Goal: Find specific page/section

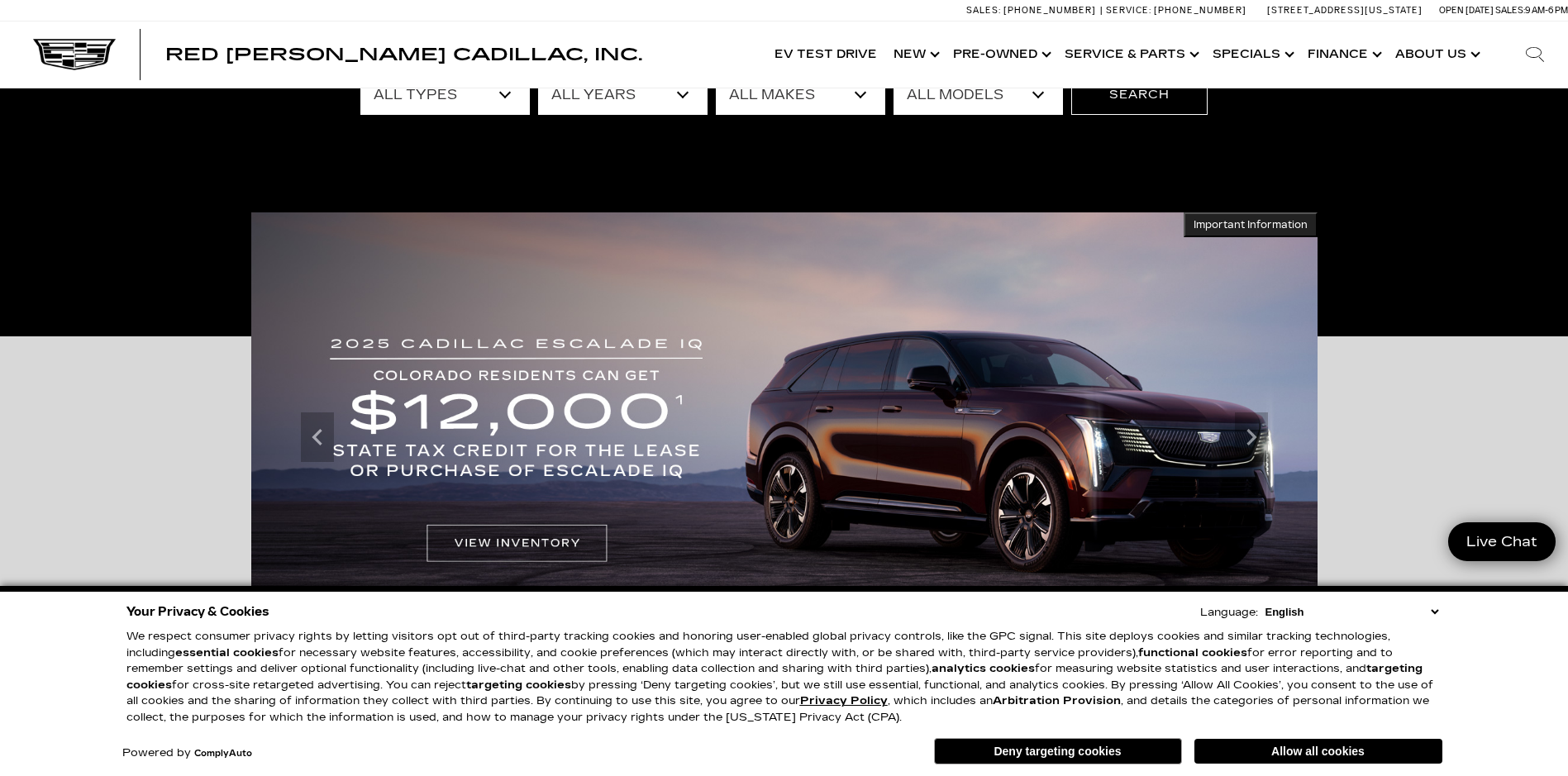
scroll to position [165, 0]
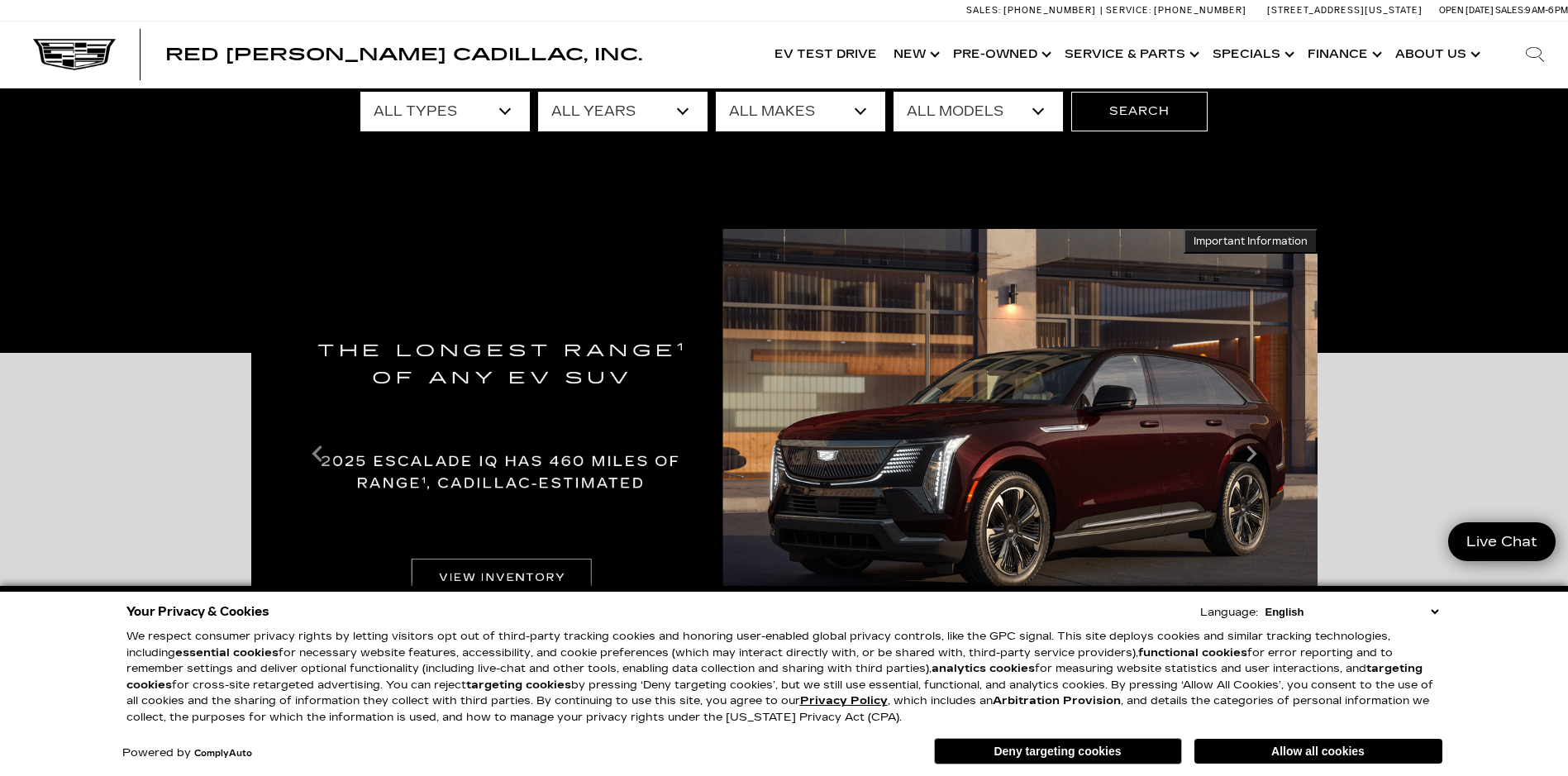
click at [1538, 51] on icon "Search" at bounding box center [1535, 55] width 20 height 20
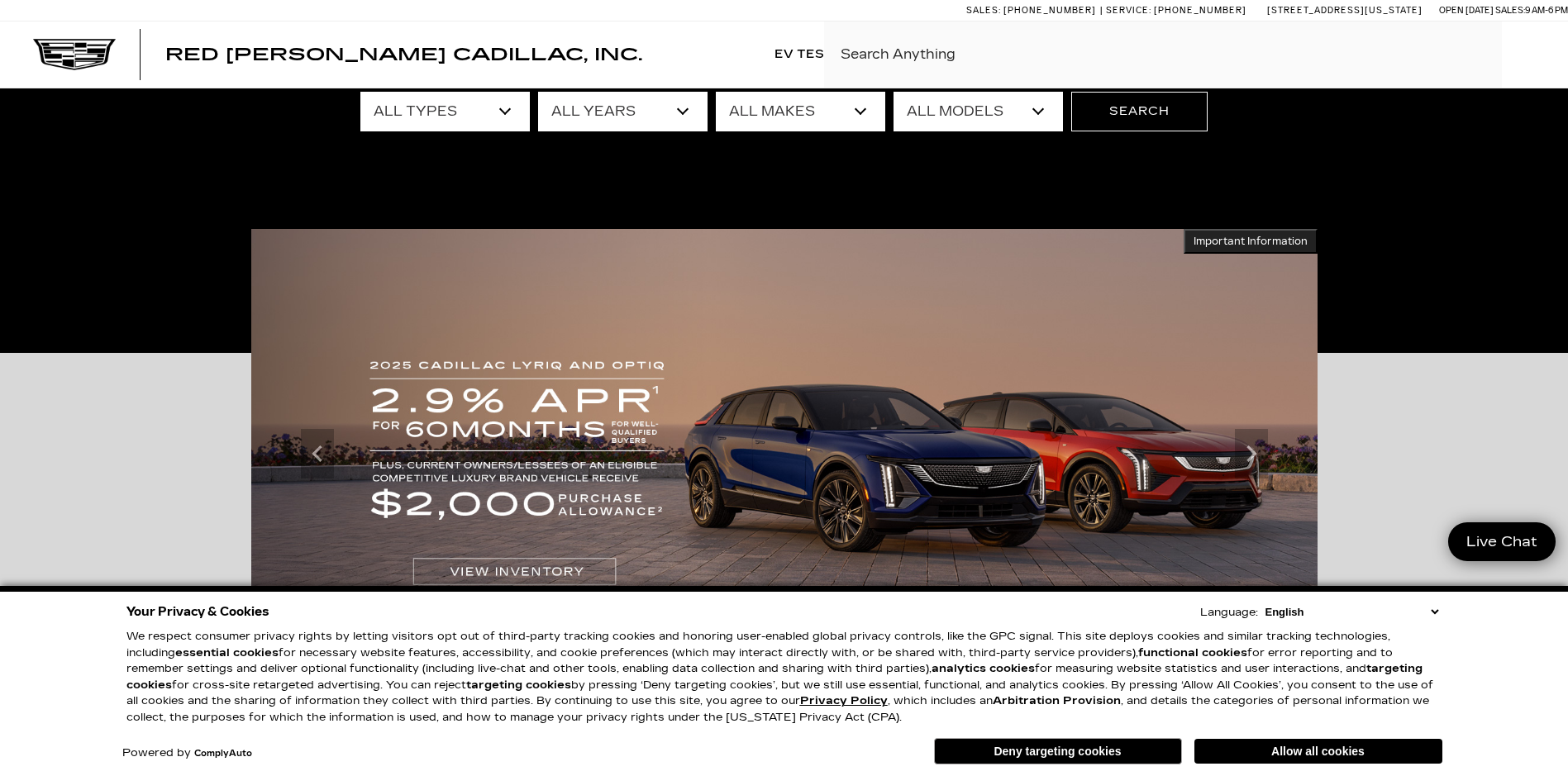
click at [960, 55] on input "Search Click enter to submit" at bounding box center [1196, 55] width 744 height 66
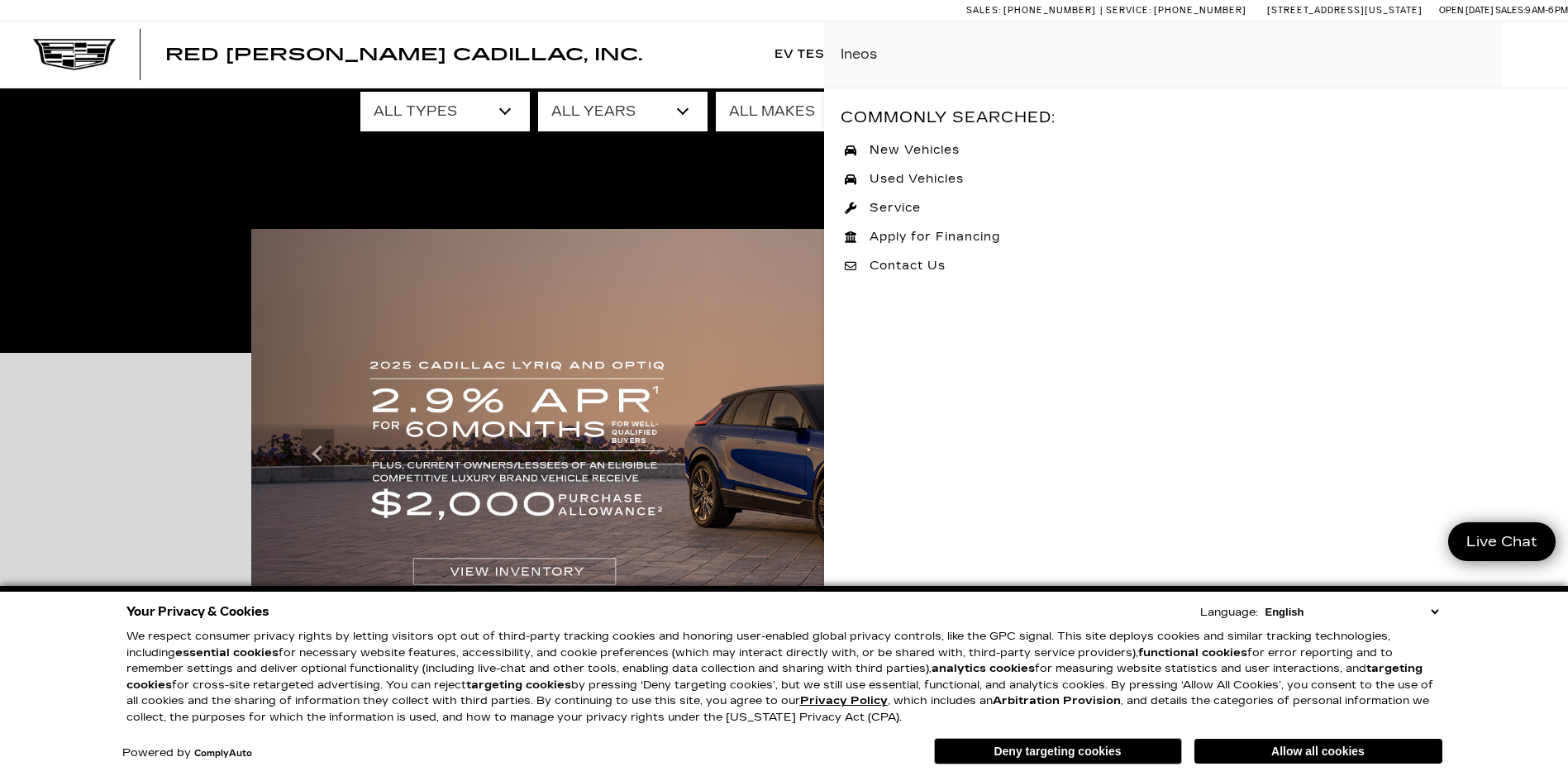
type input "Ineos"
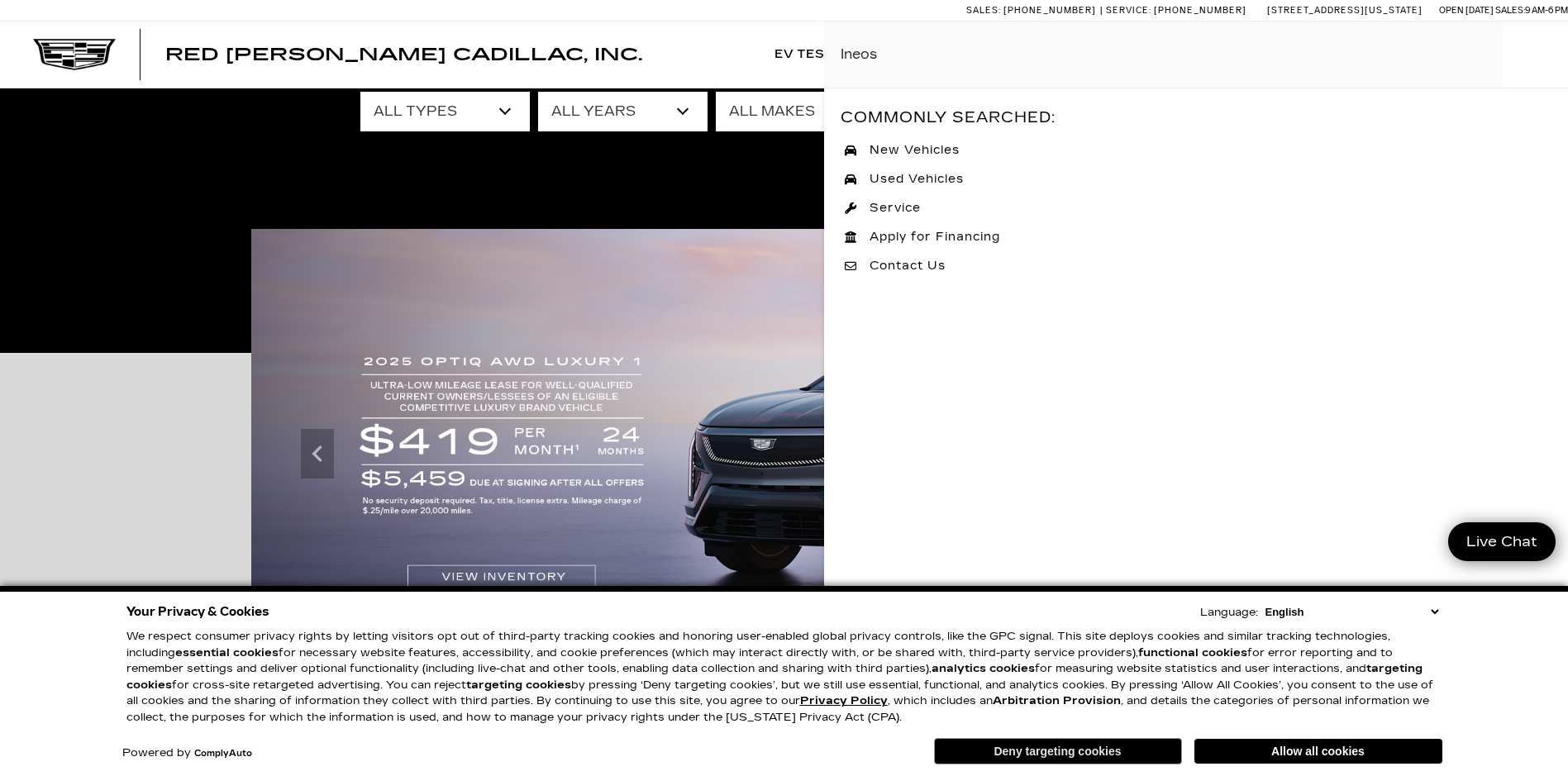
click at [1140, 753] on button "Deny targeting cookies" at bounding box center [1057, 750] width 248 height 26
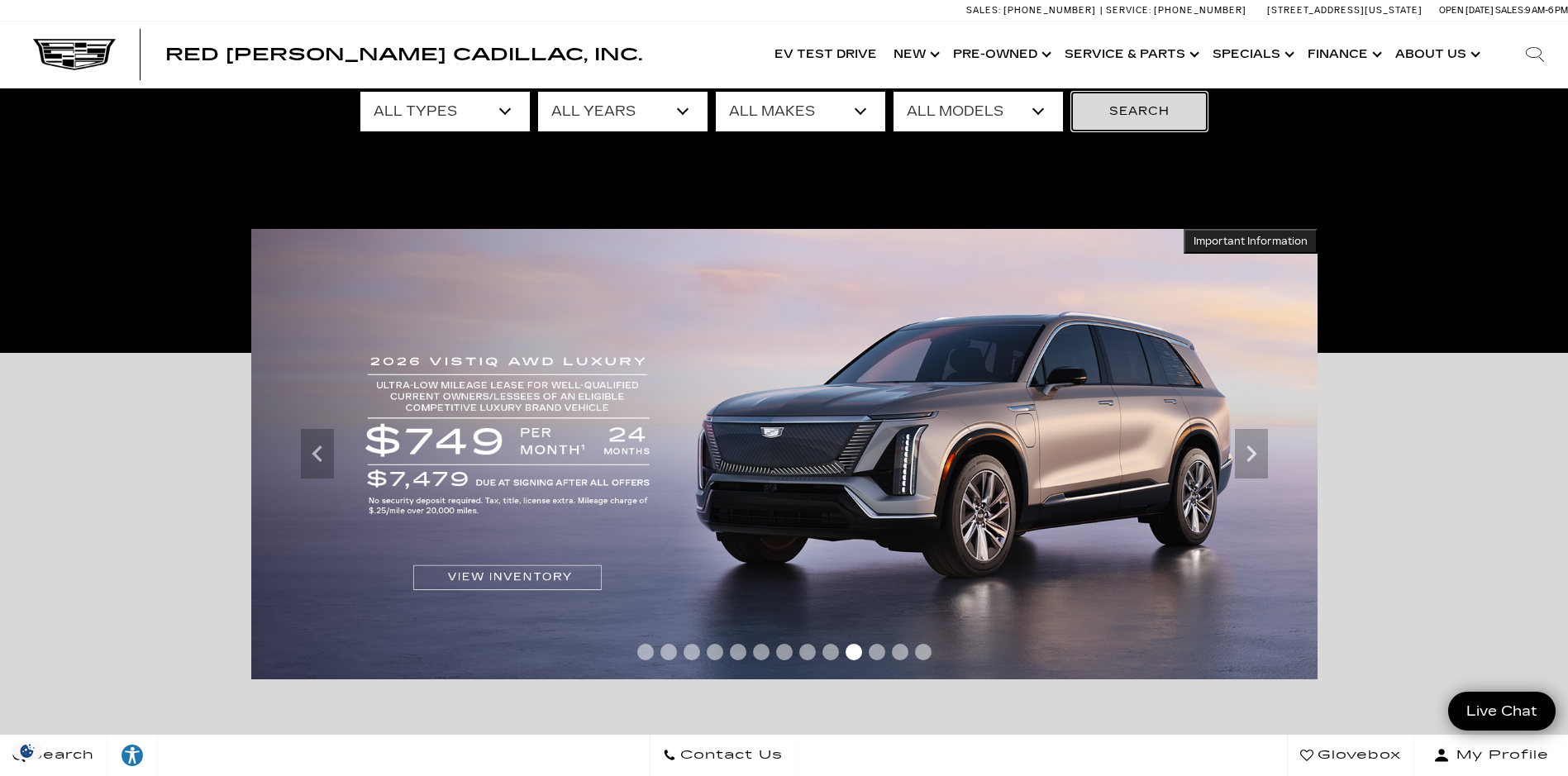
click at [1127, 113] on button "Search" at bounding box center [1139, 111] width 136 height 39
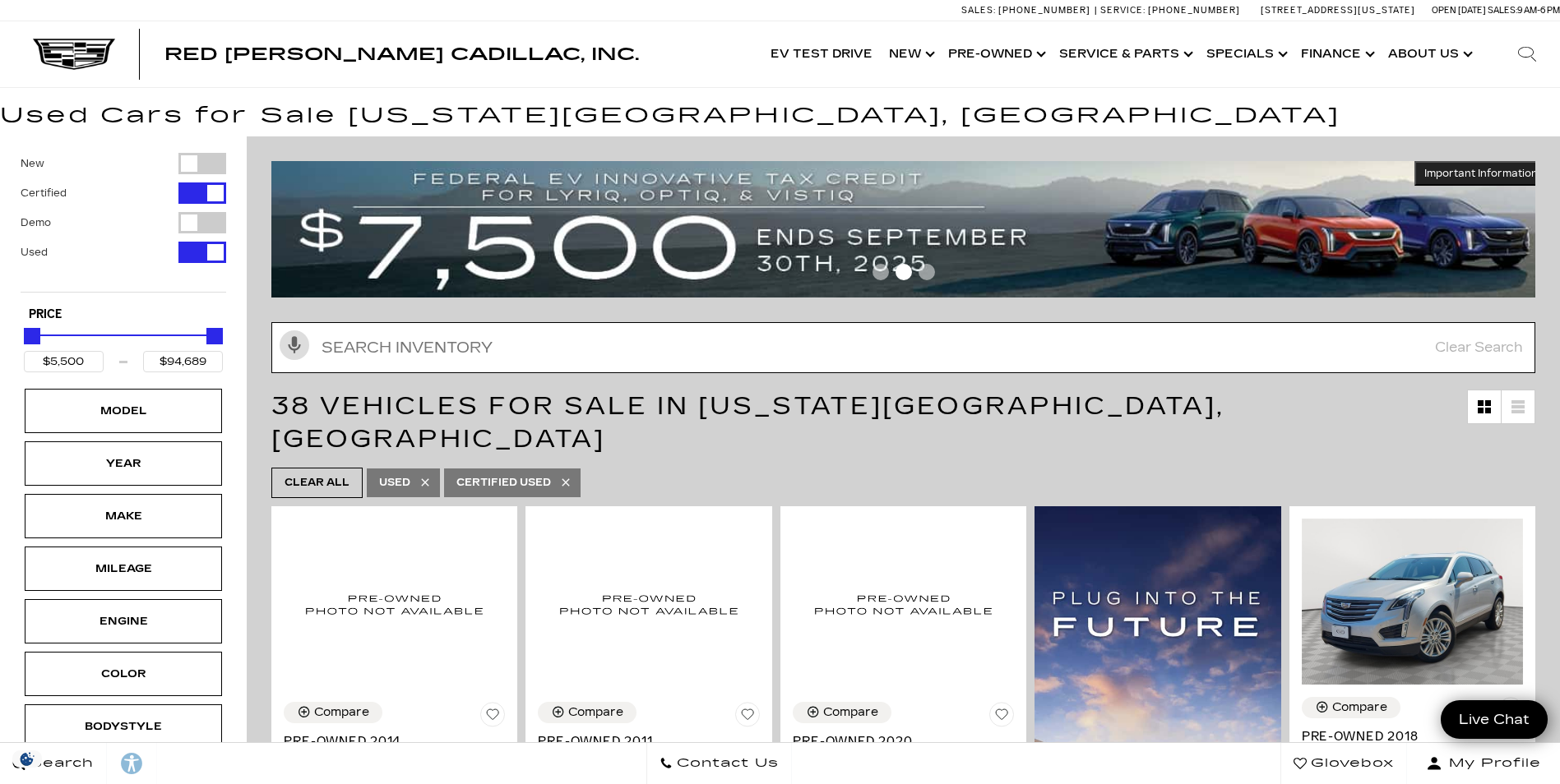
click at [668, 344] on input "text" at bounding box center [904, 348] width 1264 height 51
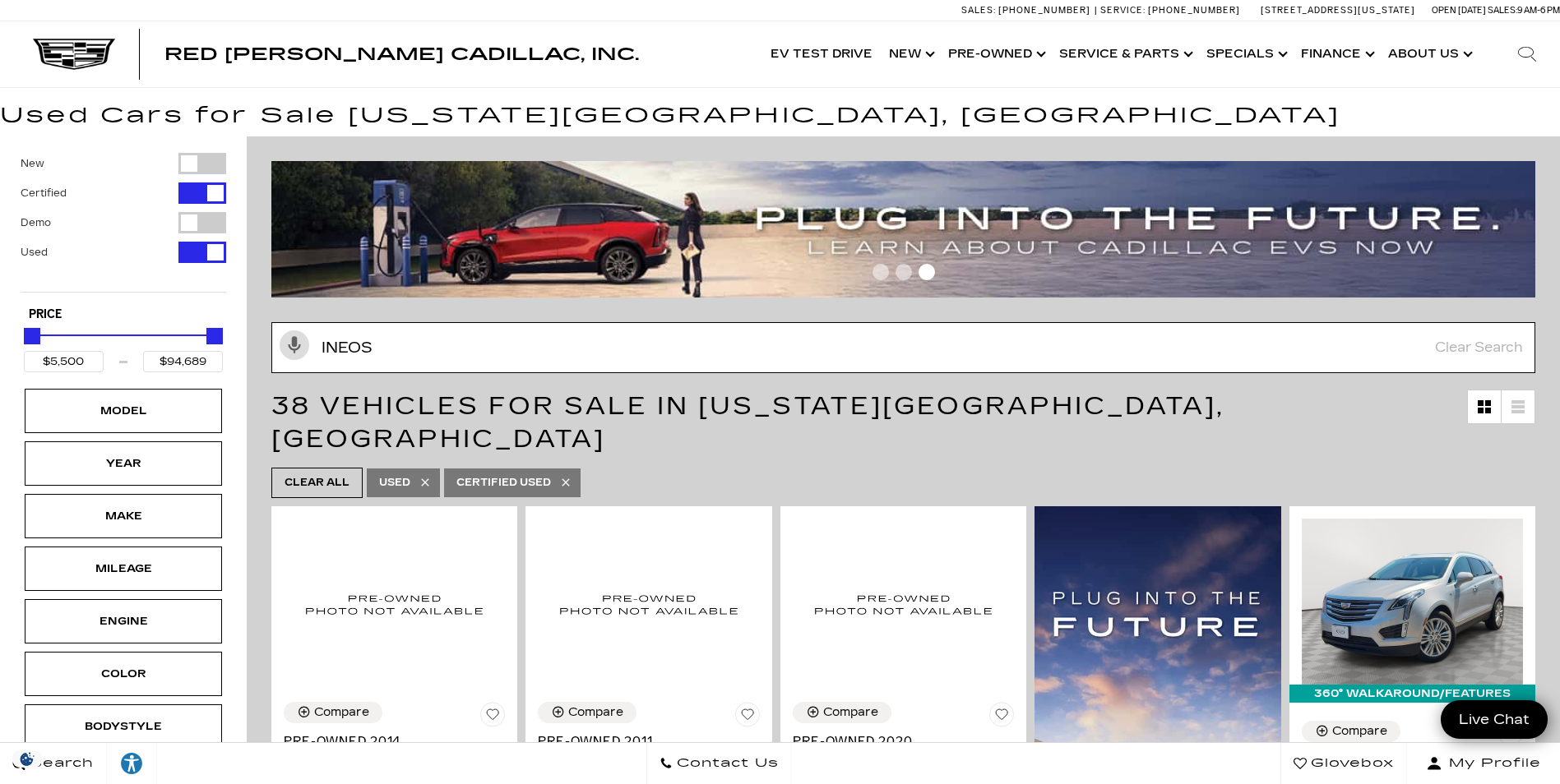
type input "Ineos"
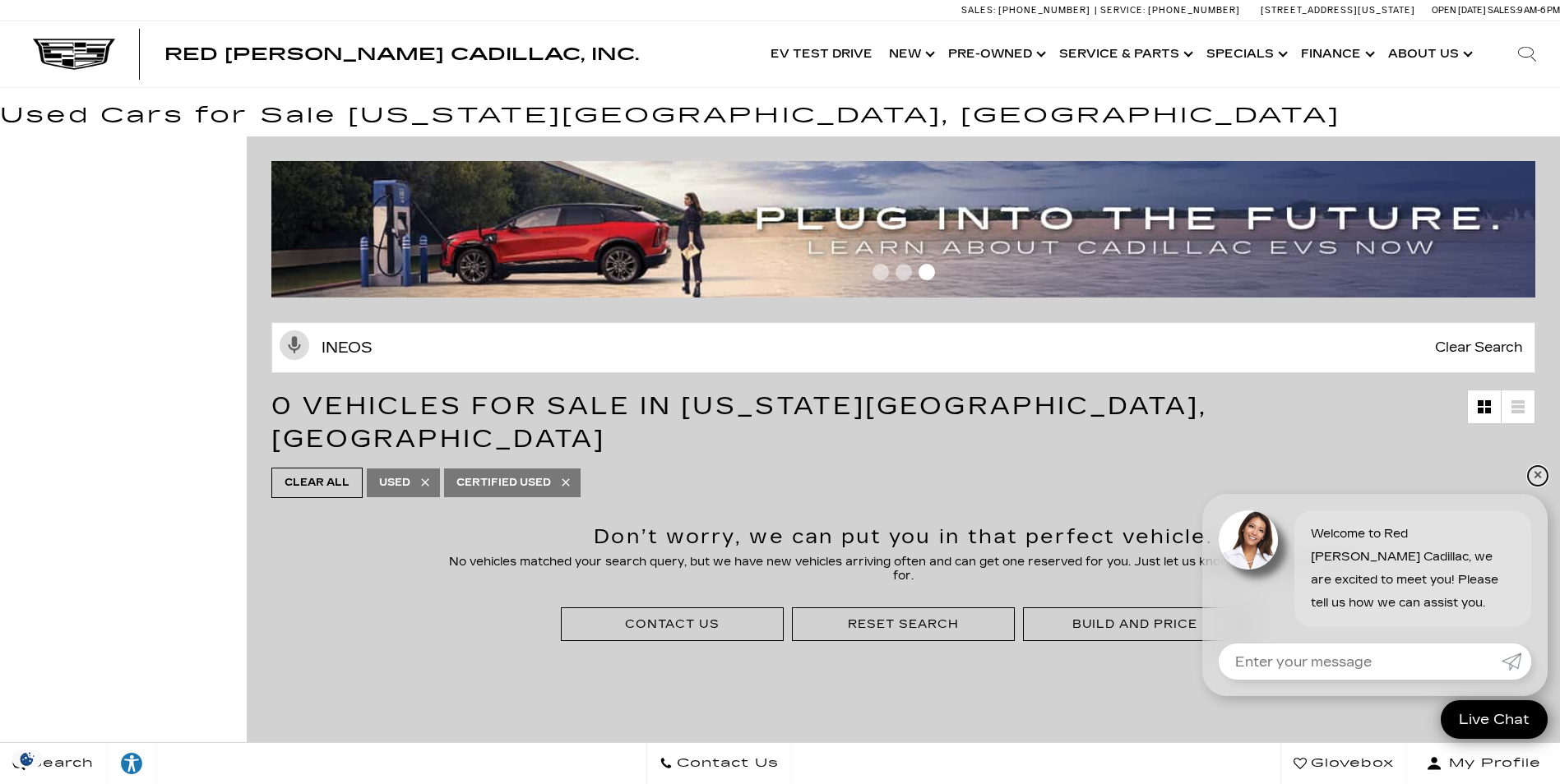
click at [1536, 474] on link "✕" at bounding box center [1537, 476] width 20 height 20
